Goal: Transaction & Acquisition: Download file/media

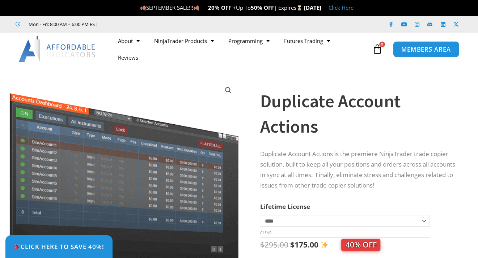
click at [426, 47] on span "MEMBERS AREA" at bounding box center [426, 49] width 50 height 6
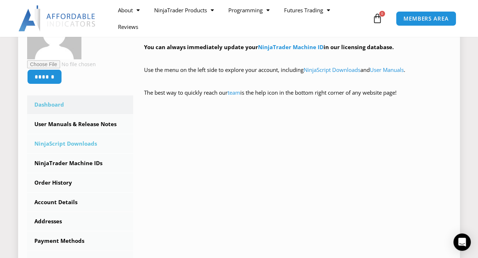
scroll to position [181, 0]
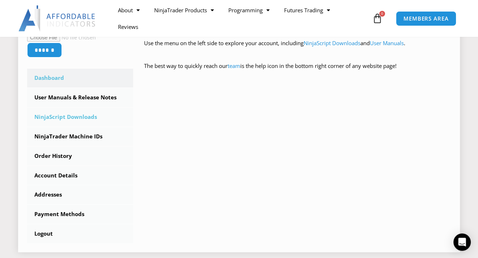
click at [54, 118] on link "NinjaScript Downloads" at bounding box center [80, 117] width 106 height 19
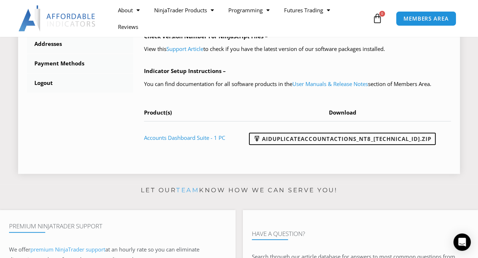
scroll to position [325, 0]
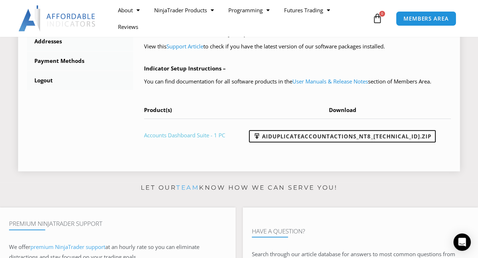
click at [179, 139] on link "Accounts Dashboard Suite - 1 PC" at bounding box center [184, 135] width 81 height 7
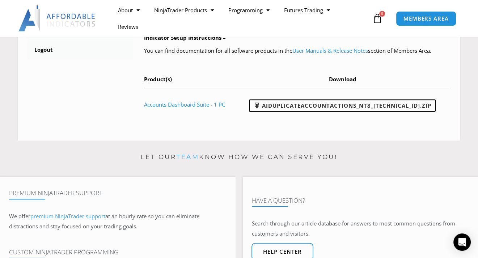
scroll to position [356, 0]
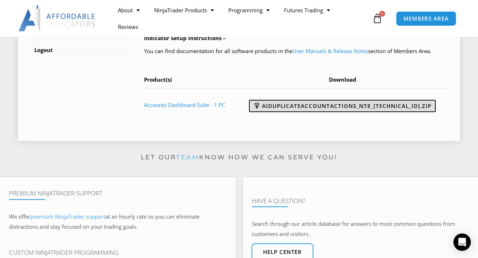
click at [335, 112] on link "AIDuplicateAccountActions_NT8_[TECHNICAL_ID].zip" at bounding box center [342, 106] width 187 height 12
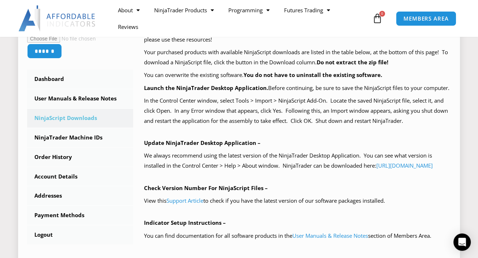
scroll to position [175, 0]
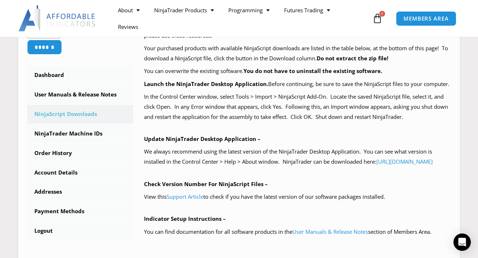
click at [217, 31] on ul "About Contact Us Premium Support Team Partners NinjaTrader NinjaTrader FAQ Ninj…" at bounding box center [240, 18] width 260 height 33
drag, startPoint x: 292, startPoint y: 78, endPoint x: 253, endPoint y: 175, distance: 104.5
click at [253, 167] on p "We always recommend using the latest version of the NinjaTrader Desktop Applica…" at bounding box center [297, 157] width 307 height 20
drag, startPoint x: 253, startPoint y: 175, endPoint x: 305, endPoint y: 188, distance: 53.3
click at [305, 188] on div "NinjaScript Download & Installation – Please read everything for a complete und…" at bounding box center [297, 138] width 307 height 327
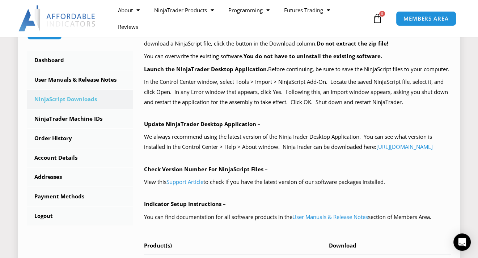
scroll to position [217, 0]
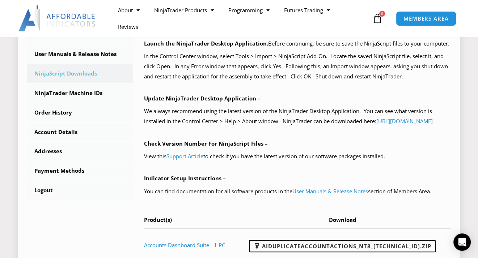
click at [430, 184] on div "NinjaScript Download & Installation – Please read everything for a complete und…" at bounding box center [297, 98] width 307 height 327
